Goal: Task Accomplishment & Management: Complete application form

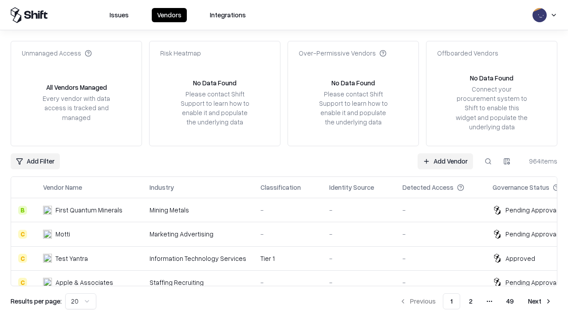
click at [445, 161] on link "Add Vendor" at bounding box center [446, 161] width 56 height 16
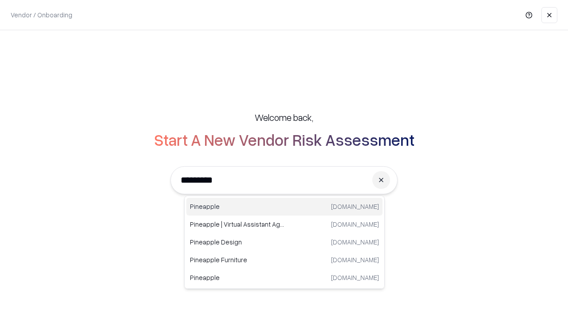
click at [285, 206] on div "Pineapple [DOMAIN_NAME]" at bounding box center [284, 207] width 196 height 18
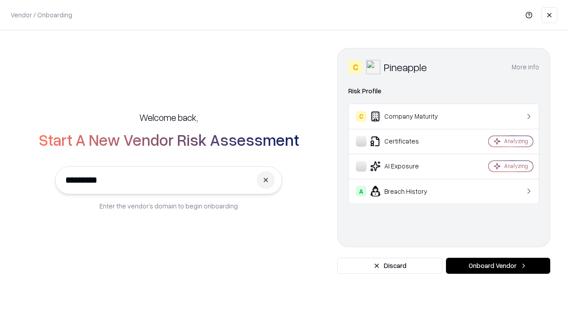
type input "*********"
click at [498, 266] on button "Onboard Vendor" at bounding box center [498, 266] width 104 height 16
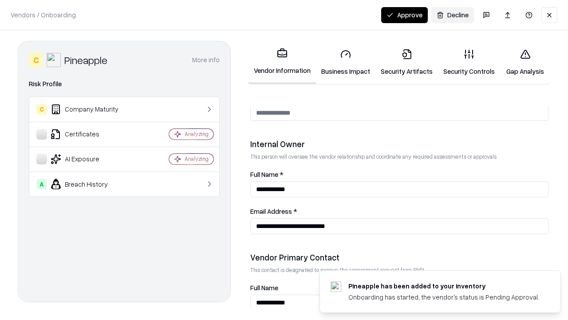
scroll to position [460, 0]
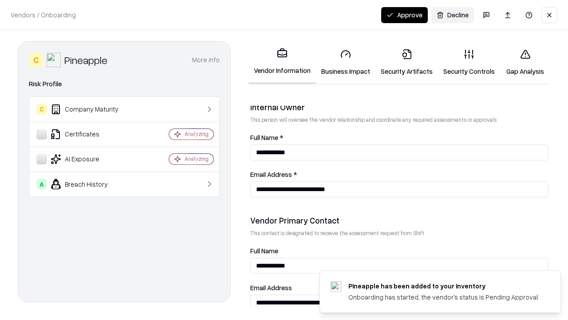
click at [346, 62] on link "Business Impact" at bounding box center [346, 62] width 60 height 41
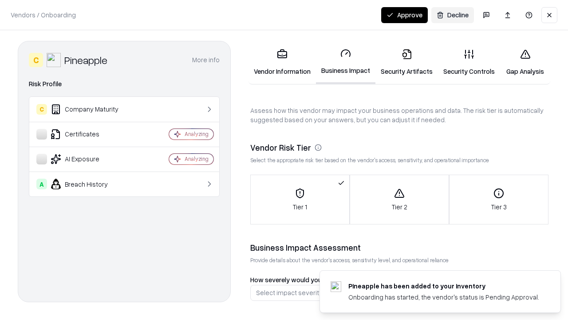
click at [407, 62] on link "Security Artifacts" at bounding box center [407, 62] width 63 height 41
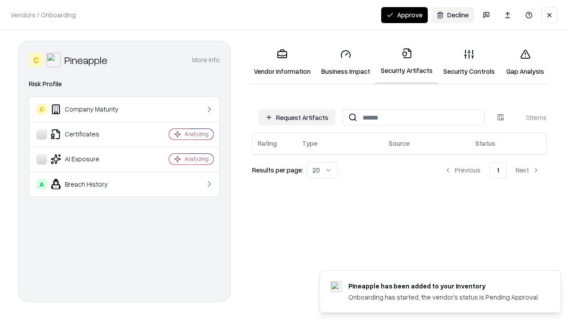
click at [297, 117] on button "Request Artifacts" at bounding box center [296, 117] width 77 height 16
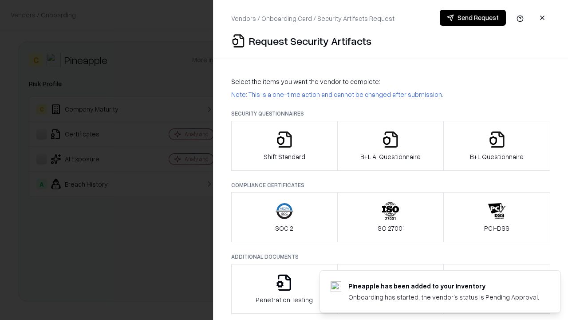
click at [284, 146] on icon "button" at bounding box center [285, 140] width 18 height 18
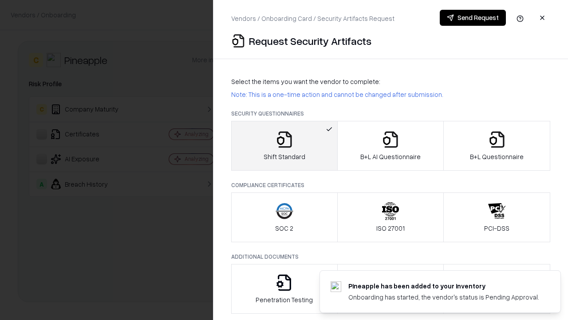
click at [473, 18] on button "Send Request" at bounding box center [473, 18] width 66 height 16
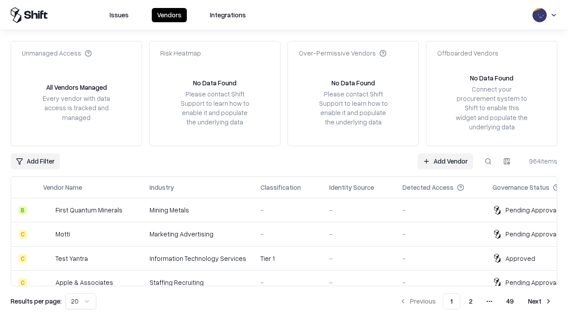
click at [488, 161] on button at bounding box center [488, 161] width 16 height 16
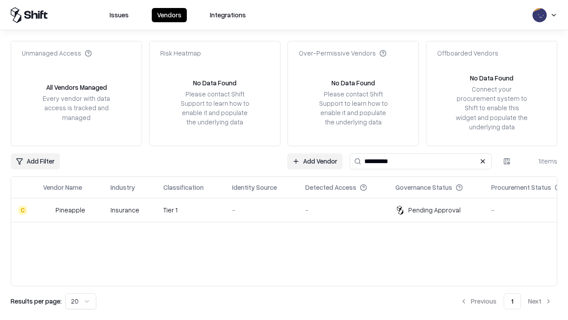
type input "*********"
click at [290, 210] on div "-" at bounding box center [261, 209] width 59 height 9
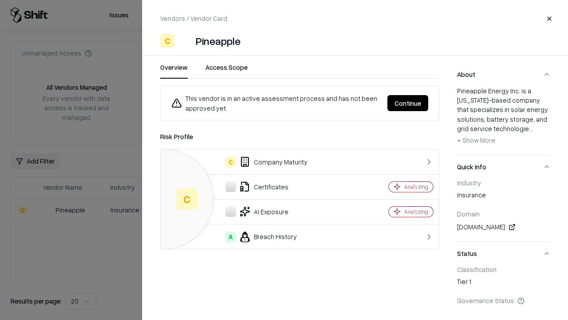
click at [408, 103] on button "Continue" at bounding box center [408, 103] width 41 height 16
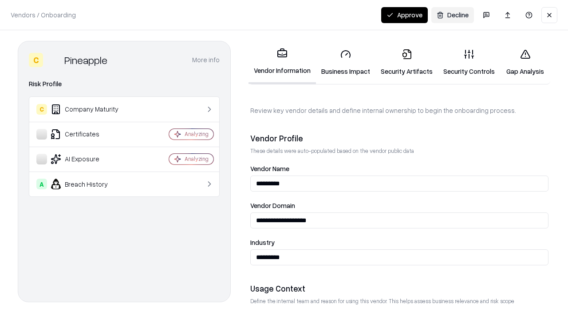
click at [407, 62] on link "Security Artifacts" at bounding box center [407, 62] width 63 height 41
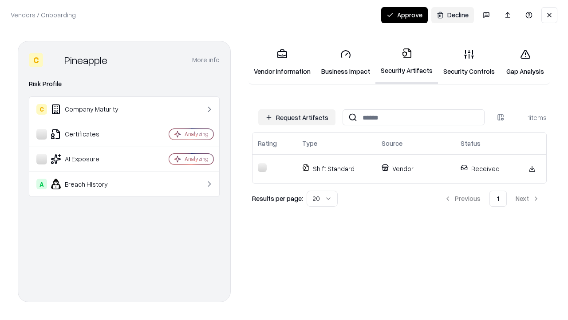
click at [405, 15] on button "Approve" at bounding box center [404, 15] width 47 height 16
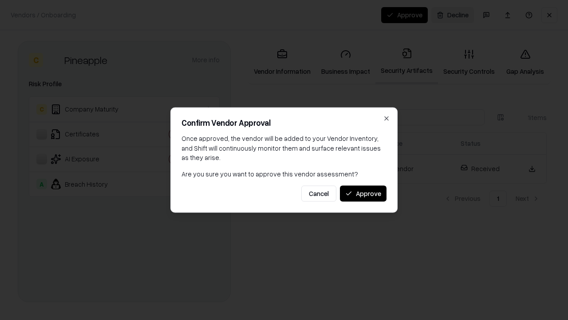
click at [363, 193] on button "Approve" at bounding box center [363, 193] width 47 height 16
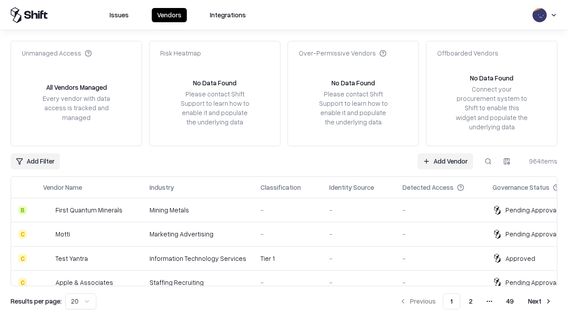
type input "*********"
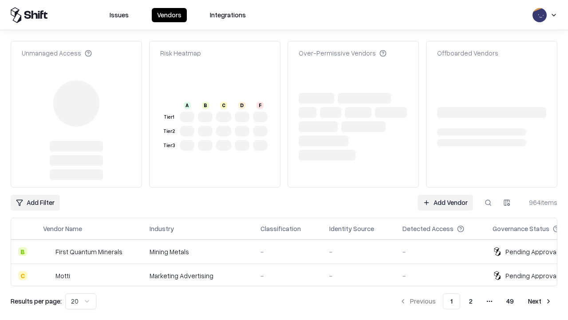
click at [445, 194] on link "Add Vendor" at bounding box center [446, 202] width 56 height 16
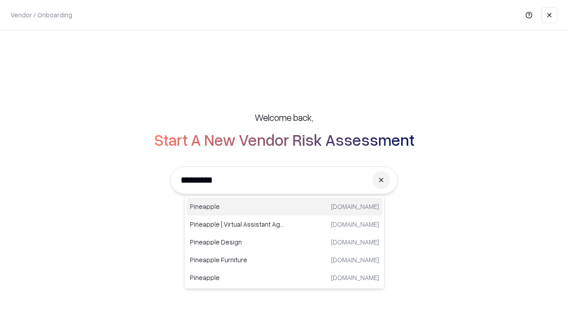
click at [285, 206] on div "Pineapple pineappleenergy.com" at bounding box center [284, 207] width 196 height 18
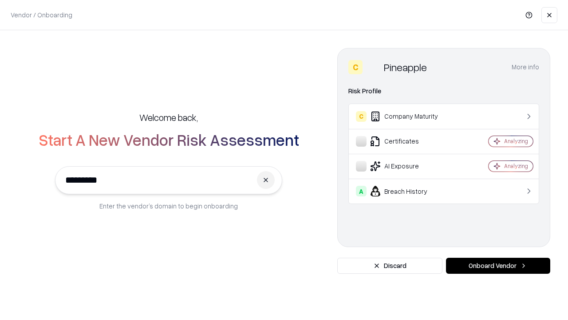
type input "*********"
click at [498, 266] on button "Onboard Vendor" at bounding box center [498, 266] width 104 height 16
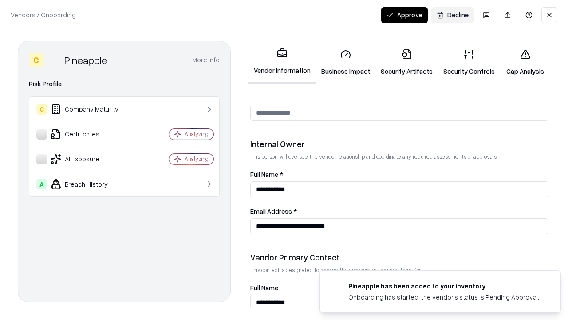
scroll to position [460, 0]
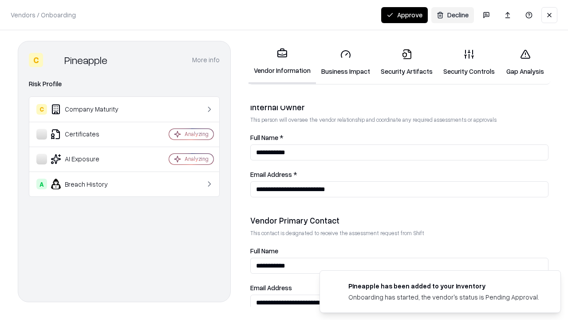
click at [405, 15] on button "Approve" at bounding box center [404, 15] width 47 height 16
